Goal: Communication & Community: Answer question/provide support

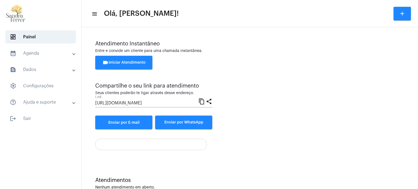
click at [122, 63] on span "videocam Iniciar Atendimento" at bounding box center [123, 63] width 43 height 4
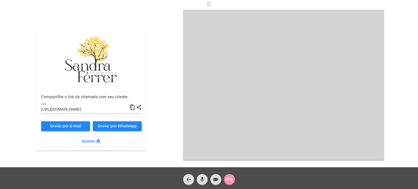
click at [132, 108] on mat-icon "content_copy" at bounding box center [133, 107] width 6 height 7
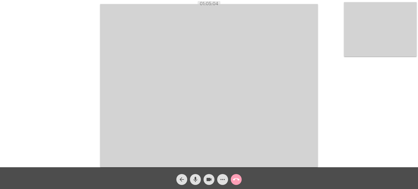
click at [236, 179] on mat-icon "call_end" at bounding box center [236, 179] width 7 height 7
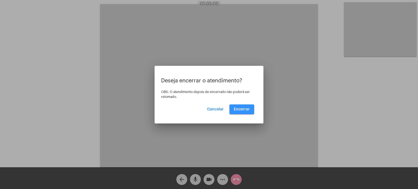
click at [245, 108] on span "Encerrar" at bounding box center [242, 110] width 16 height 4
